Goal: Find specific page/section

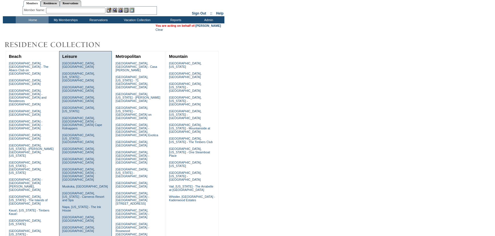
scroll to position [52, 0]
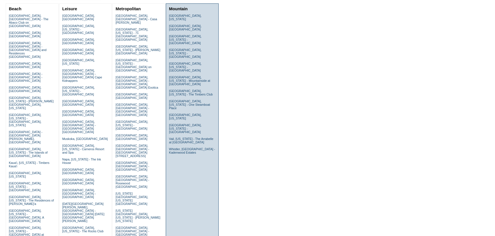
scroll to position [34, 0]
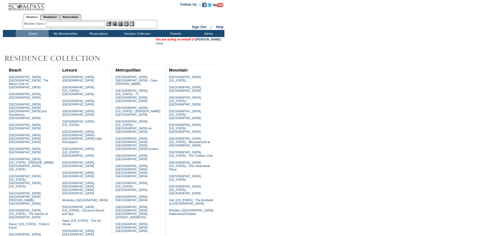
scroll to position [0, 0]
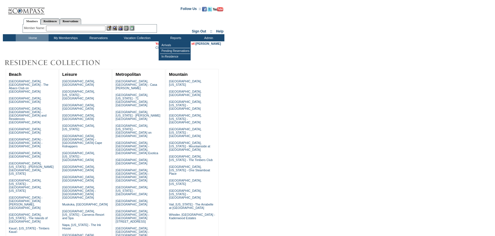
click at [65, 30] on input "text" at bounding box center [75, 29] width 59 height 6
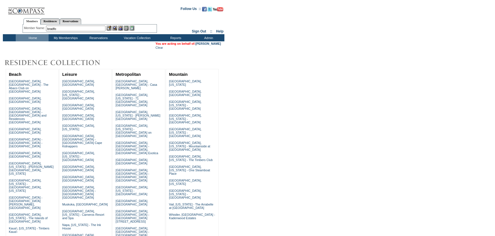
type input "bradfo"
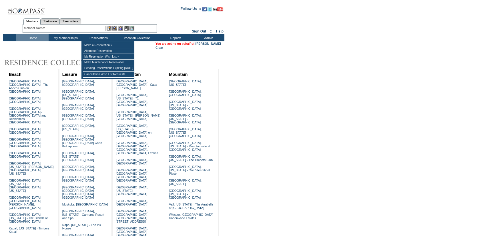
click at [60, 27] on input "text" at bounding box center [75, 29] width 59 height 6
click at [81, 29] on input "text" at bounding box center [75, 29] width 59 height 6
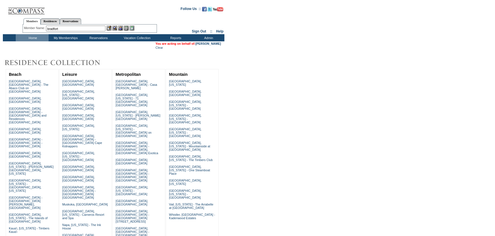
type input "bradfor"
drag, startPoint x: 74, startPoint y: 28, endPoint x: 42, endPoint y: 23, distance: 32.3
click at [41, 23] on div "Members Residences Reservations Member Name: bradfor Destination or Residence:" at bounding box center [90, 24] width 134 height 18
type input "bradfor"
